Goal: Task Accomplishment & Management: Manage account settings

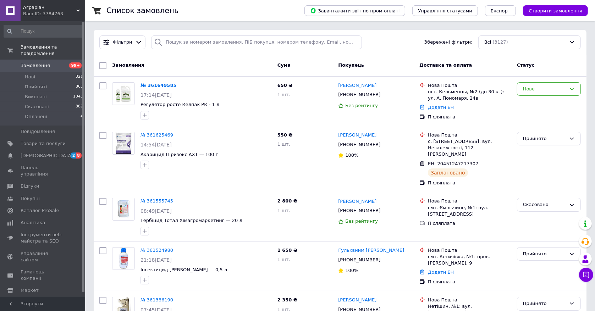
click at [161, 83] on link "№ 361649585" at bounding box center [158, 85] width 36 height 5
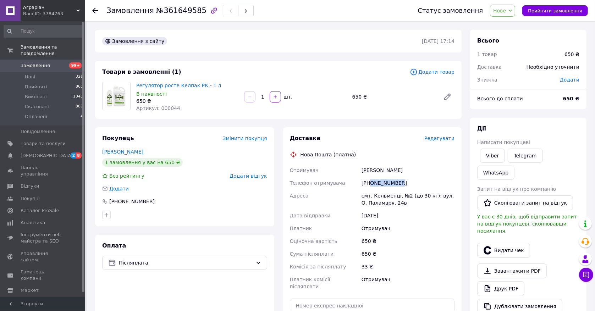
drag, startPoint x: 369, startPoint y: 182, endPoint x: 409, endPoint y: 182, distance: 39.4
click at [409, 182] on div "[PHONE_NUMBER]" at bounding box center [408, 183] width 96 height 13
copy div "0964848111"
drag, startPoint x: 359, startPoint y: 170, endPoint x: 413, endPoint y: 169, distance: 53.6
click at [413, 169] on div "Отримувач [PERSON_NAME] Телефон отримувача [PHONE_NUMBER] [GEOGRAPHIC_DATA] смт…" at bounding box center [372, 228] width 168 height 129
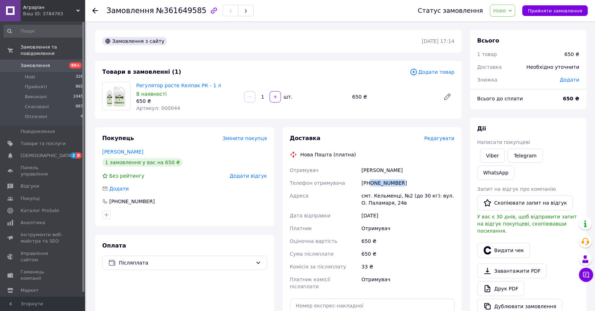
copy div "Отримувач [PERSON_NAME]"
drag, startPoint x: 366, startPoint y: 183, endPoint x: 405, endPoint y: 183, distance: 39.4
click at [405, 183] on div "[PHONE_NUMBER]" at bounding box center [408, 183] width 96 height 13
copy div "380964848111"
click at [200, 129] on div "Покупець Змінити покупця [PERSON_NAME] 1 замовлення у вас на 650 ₴ Без рейтингу…" at bounding box center [184, 176] width 179 height 99
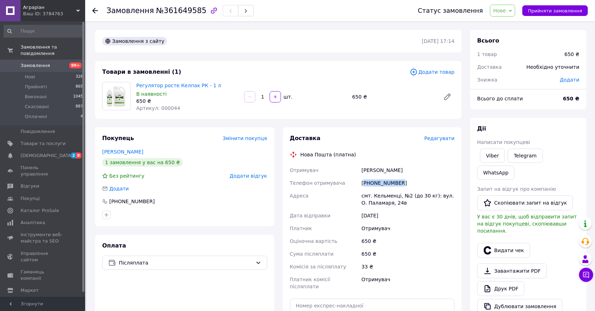
drag, startPoint x: 365, startPoint y: 183, endPoint x: 417, endPoint y: 183, distance: 51.8
click at [417, 183] on div "[PHONE_NUMBER]" at bounding box center [408, 183] width 96 height 13
copy div "380964848111"
drag, startPoint x: 358, startPoint y: 194, endPoint x: 399, endPoint y: 202, distance: 41.9
click at [399, 202] on div "Отримувач [PERSON_NAME] Телефон отримувача [PHONE_NUMBER] [GEOGRAPHIC_DATA] смт…" at bounding box center [372, 228] width 168 height 129
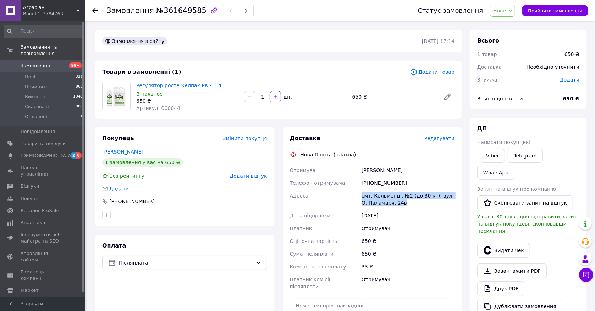
copy div "[GEOGRAPHIC_DATA] смт. Кельменці, №2 (до 30 кг): вул. О. Паламаря, 24в"
click at [435, 137] on span "Редагувати" at bounding box center [439, 138] width 30 height 6
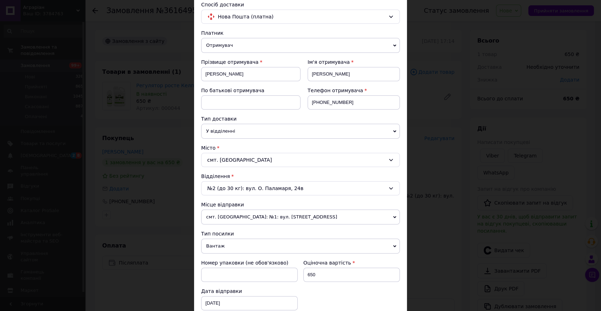
scroll to position [57, 0]
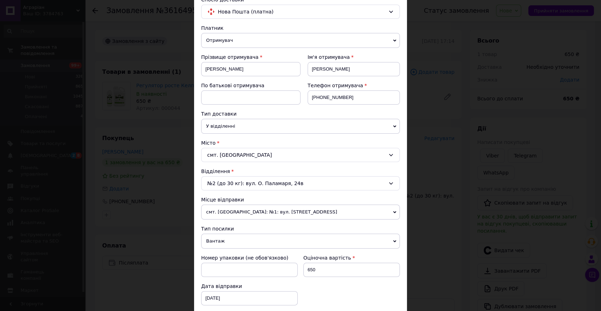
click at [239, 212] on span "смт. [GEOGRAPHIC_DATA]: №1: вул. [STREET_ADDRESS]" at bounding box center [300, 212] width 199 height 15
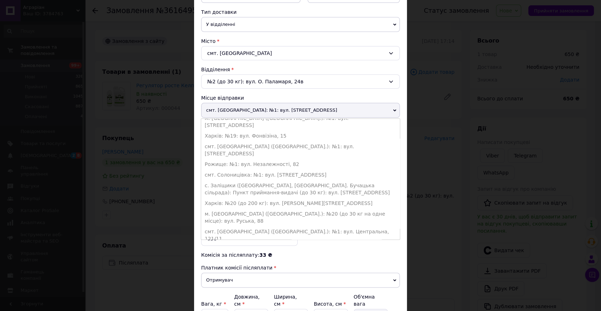
scroll to position [253, 0]
click at [239, 242] on li "Канів: №1: вул. Енергетиків, 82" at bounding box center [300, 247] width 199 height 11
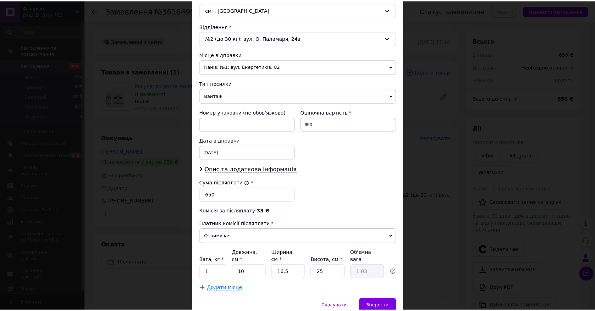
scroll to position [226, 0]
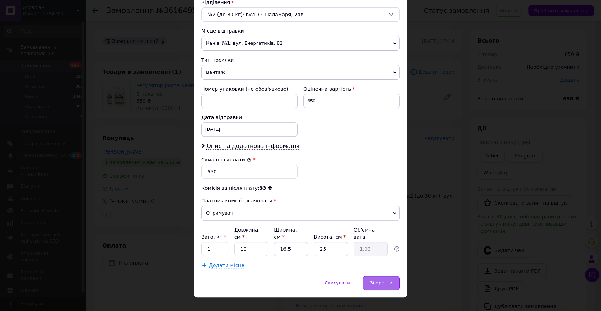
click at [390, 280] on span "Зберегти" at bounding box center [381, 282] width 22 height 5
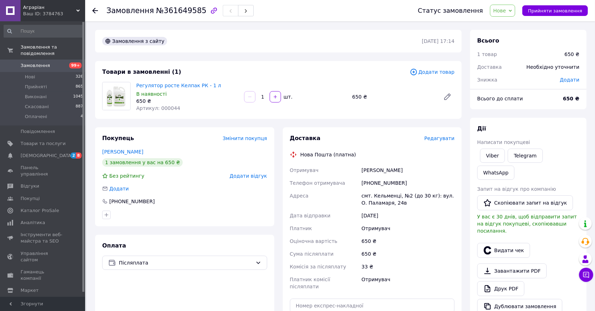
scroll to position [73, 0]
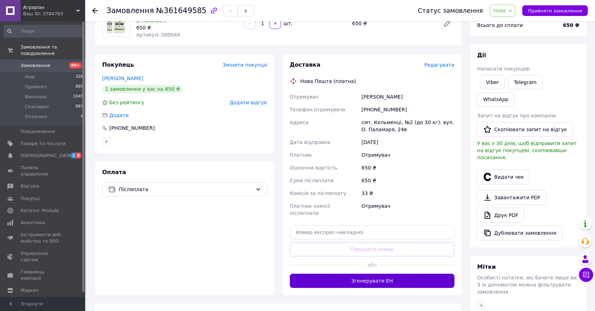
click at [355, 274] on button "Згенерувати ЕН" at bounding box center [372, 281] width 165 height 14
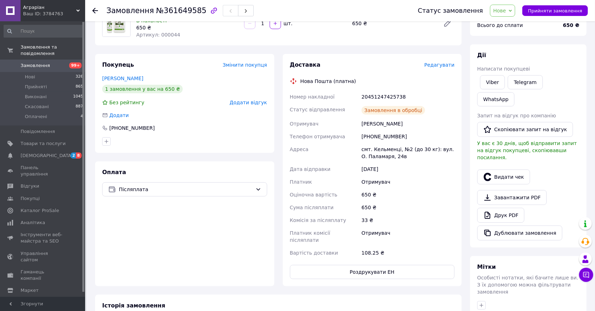
click at [384, 96] on div "20451247425738" at bounding box center [408, 96] width 96 height 13
copy div "20451247425738"
click at [502, 10] on span "Нове" at bounding box center [499, 11] width 13 height 6
click at [506, 23] on li "Прийнято" at bounding box center [506, 25] width 33 height 11
